Goal: Answer question/provide support

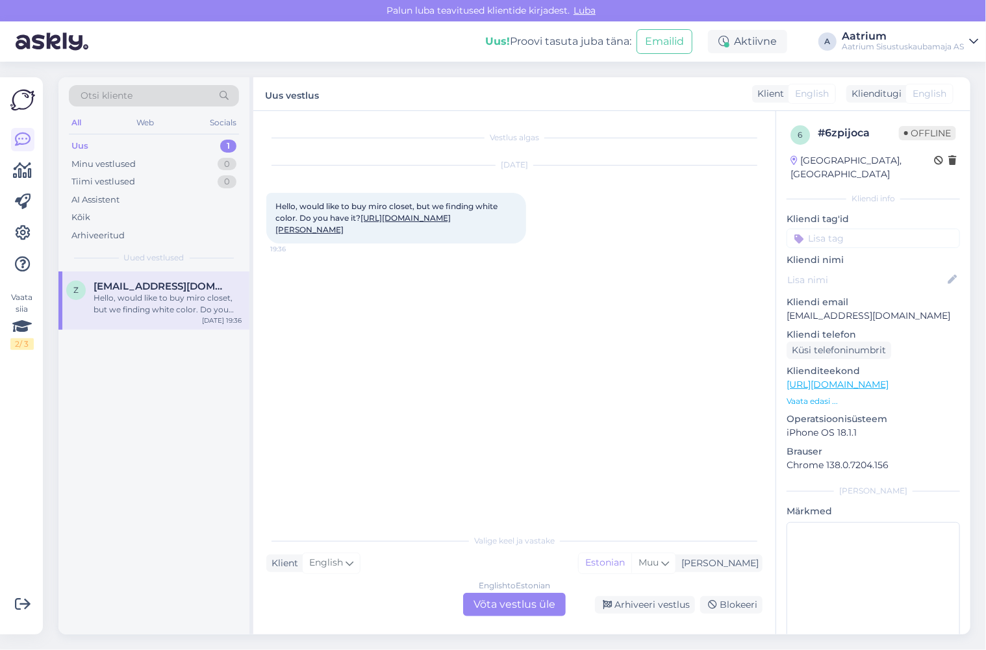
click at [400, 338] on div "Vestlus algas [DATE] Hello, would like to buy miro closet, but we finding white…" at bounding box center [520, 320] width 508 height 392
drag, startPoint x: 886, startPoint y: 299, endPoint x: 782, endPoint y: 303, distance: 103.9
click at [782, 303] on div "6 # 6zpijoca Offline [GEOGRAPHIC_DATA], [GEOGRAPHIC_DATA] Kliendi info Kliendi …" at bounding box center [873, 384] width 194 height 547
copy p "[EMAIL_ADDRESS][DOMAIN_NAME]"
click at [472, 306] on div "Vestlus algas [DATE] Hello, would like to buy miro closet, but we finding white…" at bounding box center [520, 320] width 508 height 392
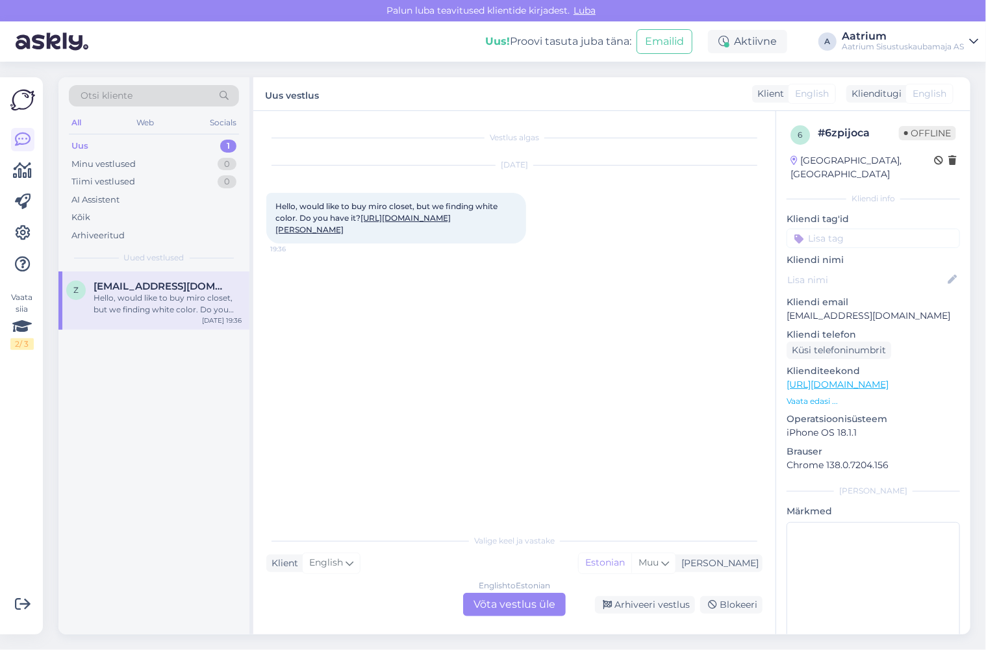
drag, startPoint x: 274, startPoint y: 203, endPoint x: 522, endPoint y: 231, distance: 249.7
click at [522, 231] on div "Hello, would like to buy miro closet, but we finding white color. Do you have i…" at bounding box center [396, 218] width 260 height 51
copy span "Hello, would like to buy miro closet, but we finding white color. Do you have i…"
click at [888, 379] on link "[URL][DOMAIN_NAME]" at bounding box center [837, 385] width 102 height 12
drag, startPoint x: 888, startPoint y: 303, endPoint x: 784, endPoint y: 306, distance: 104.0
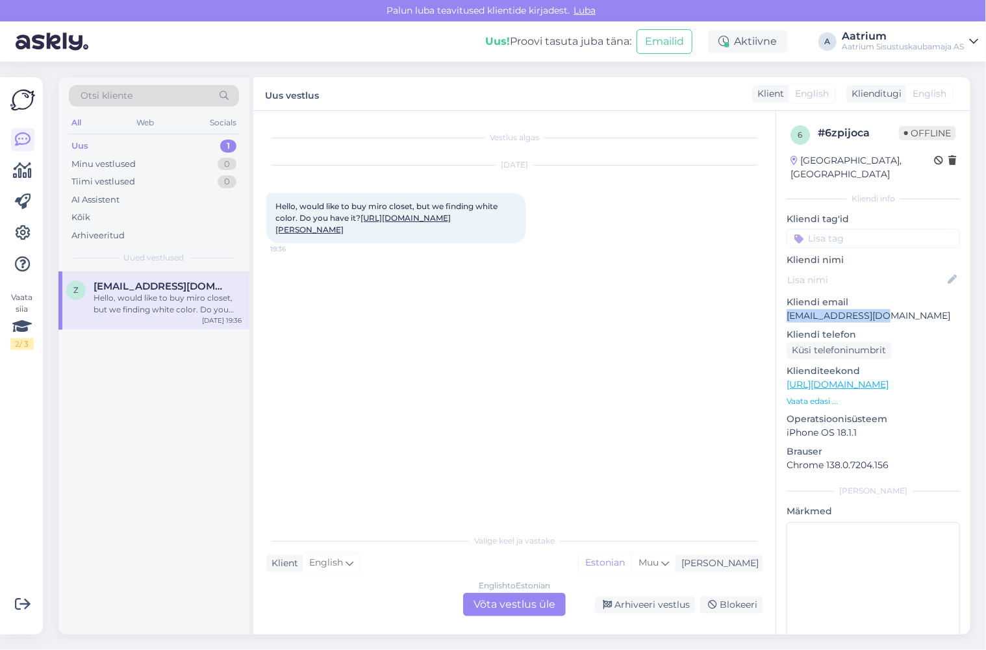
click at [784, 306] on div "6 # 6zpijoca Offline [GEOGRAPHIC_DATA], [GEOGRAPHIC_DATA] Kliendi info Kliendi …" at bounding box center [873, 384] width 194 height 547
copy p "[EMAIL_ADDRESS][DOMAIN_NAME]"
click at [454, 407] on div "Vestlus algas [DATE] Hello, would like to buy miro closet, but we finding white…" at bounding box center [520, 320] width 508 height 392
drag, startPoint x: 273, startPoint y: 201, endPoint x: 519, endPoint y: 228, distance: 247.5
click at [519, 228] on div "Hello, would like to buy miro closet, but we finding white color. Do you have i…" at bounding box center [396, 218] width 260 height 51
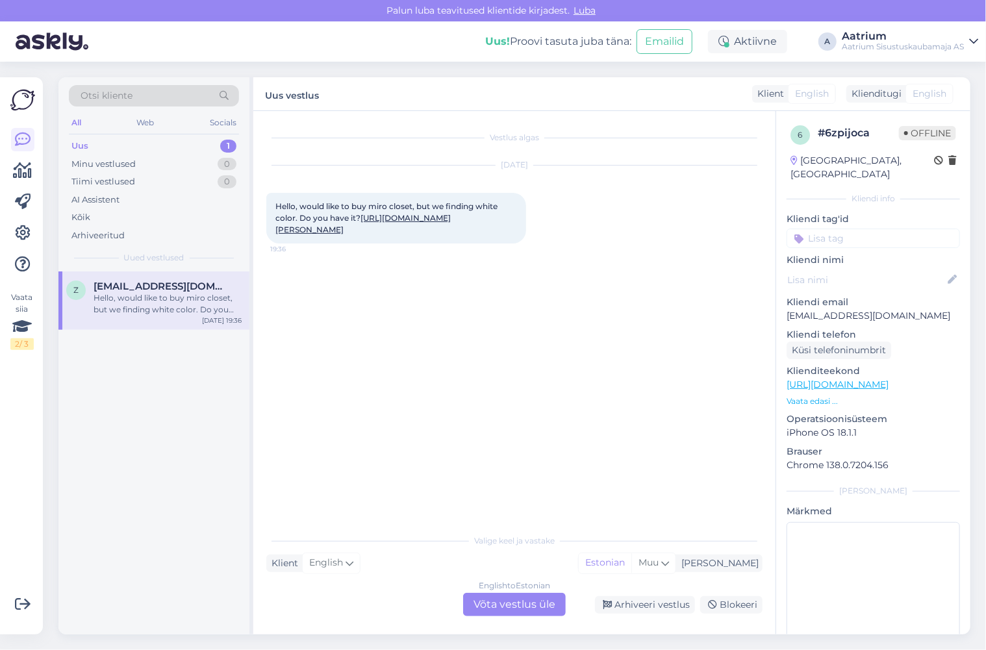
copy span "Hello, would like to buy miro closet, but we finding white color. Do you have i…"
click at [496, 335] on div "Vestlus algas [DATE] Hello, would like to buy miro closet, but we finding white…" at bounding box center [520, 320] width 508 height 392
drag, startPoint x: 491, startPoint y: 164, endPoint x: 536, endPoint y: 162, distance: 44.8
click at [536, 162] on div "[DATE]" at bounding box center [514, 165] width 496 height 12
copy div "[DATE]"
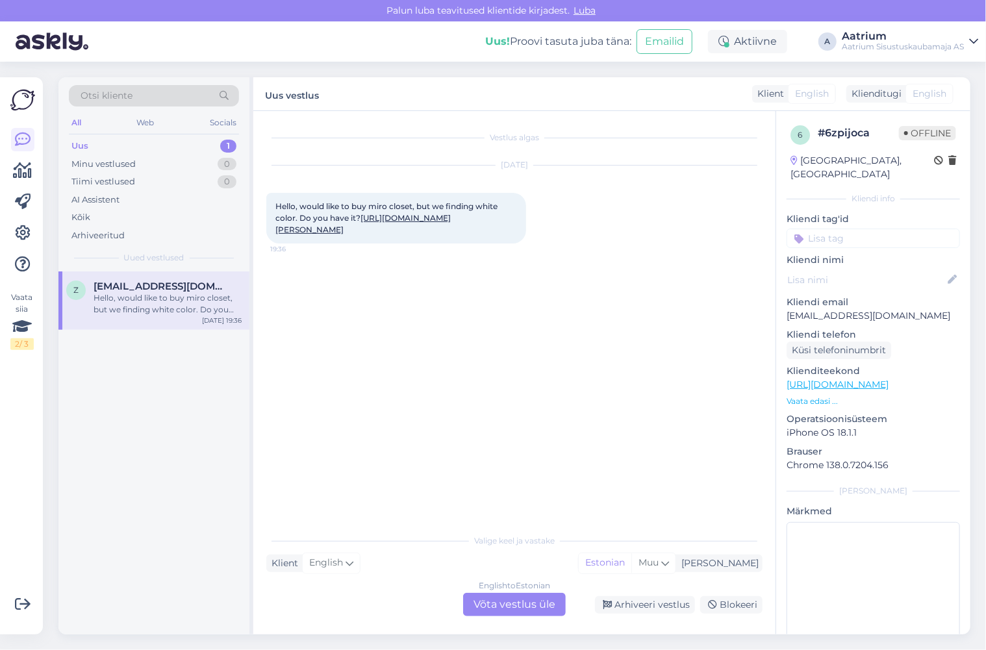
drag, startPoint x: 289, startPoint y: 247, endPoint x: 271, endPoint y: 247, distance: 17.5
click at [271, 247] on span "19:36" at bounding box center [294, 249] width 49 height 10
drag, startPoint x: 271, startPoint y: 248, endPoint x: 285, endPoint y: 248, distance: 13.6
click at [285, 248] on span "19:36" at bounding box center [294, 249] width 49 height 10
click at [285, 300] on div "Vestlus algas [DATE] Hello, would like to buy miro closet, but we finding white…" at bounding box center [520, 320] width 508 height 392
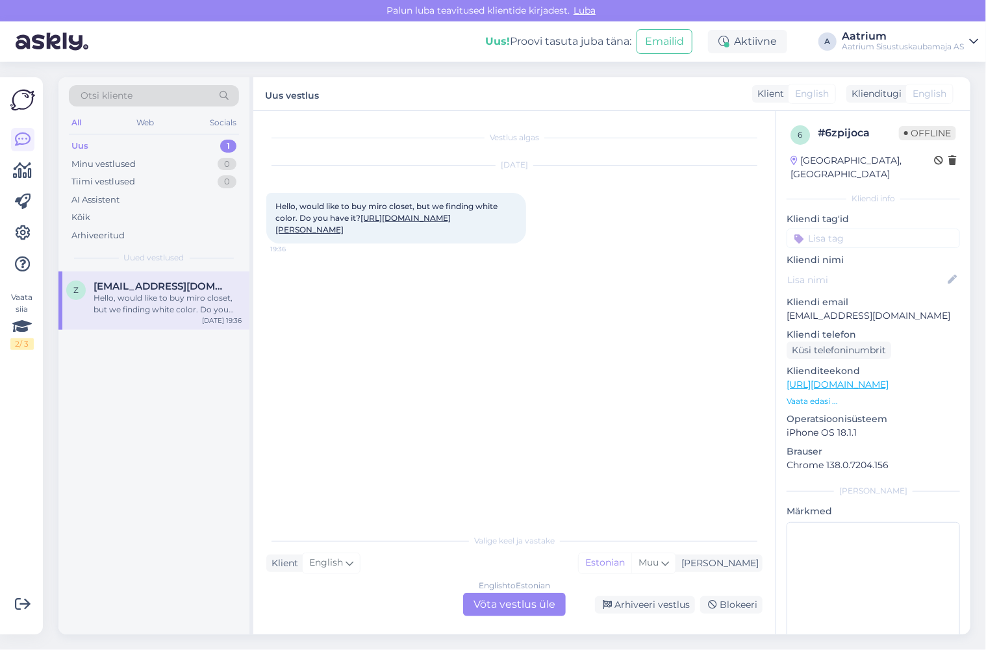
click at [279, 249] on span "19:36" at bounding box center [294, 249] width 49 height 10
drag, startPoint x: 290, startPoint y: 247, endPoint x: 265, endPoint y: 251, distance: 24.9
click at [265, 251] on div "Vestlus algas [DATE] Hello, would like to buy miro closet, but we finding white…" at bounding box center [514, 372] width 522 height 523
drag, startPoint x: 270, startPoint y: 247, endPoint x: 300, endPoint y: 251, distance: 30.2
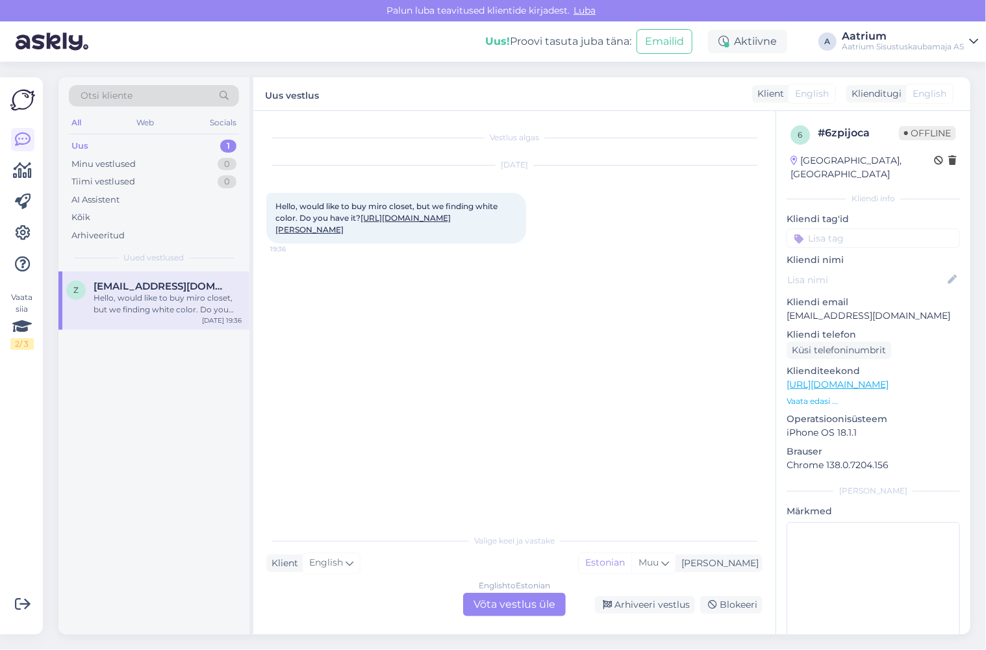
click at [299, 249] on span "19:36" at bounding box center [294, 249] width 49 height 10
drag, startPoint x: 296, startPoint y: 251, endPoint x: 264, endPoint y: 251, distance: 31.8
click at [264, 251] on div "Vestlus algas [DATE] Hello, would like to buy miro closet, but we finding white…" at bounding box center [514, 372] width 522 height 523
click at [646, 603] on div "Arhiveeri vestlus" at bounding box center [645, 605] width 100 height 18
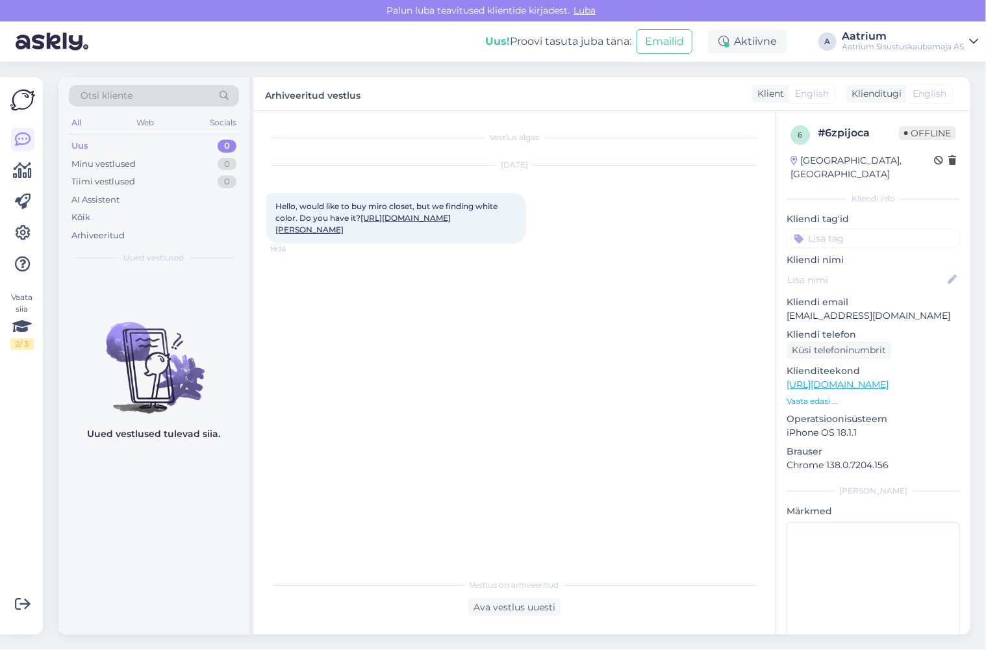
click at [83, 143] on div "Uus" at bounding box center [79, 146] width 17 height 13
